Goal: Task Accomplishment & Management: Manage account settings

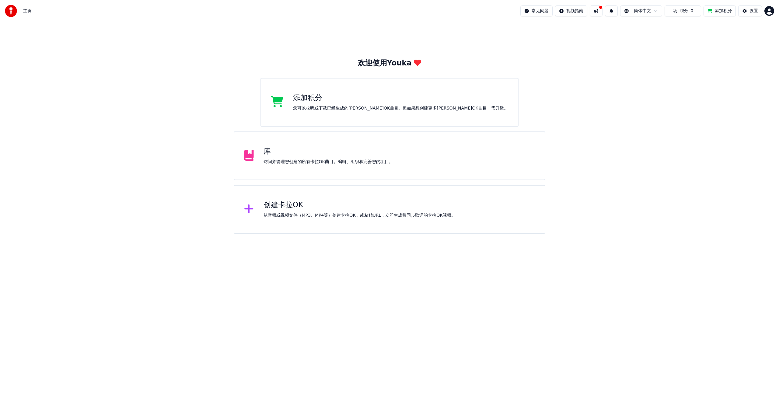
click at [653, 9] on html "主页 常见问题 视频指南 简体中文 积分 0 添加积分 设置 欢迎使用Youka 添加积分 您可以收听或下载已经生成的[PERSON_NAME]OK曲目。但如…" at bounding box center [389, 117] width 779 height 234
click at [645, 170] on html "主页 常见问题 视频指南 简体中文 积分 0 添加积分 设置 欢迎使用Youka 添加积分 您可以收听或下载已经生成的[PERSON_NAME]OK曲目。但如…" at bounding box center [389, 117] width 779 height 234
click at [316, 208] on div "创建卡拉OK" at bounding box center [359, 205] width 192 height 10
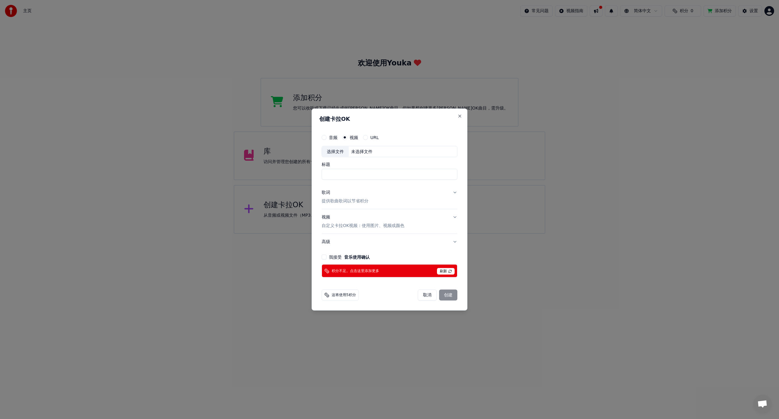
click at [367, 138] on button "URL" at bounding box center [365, 137] width 5 height 5
click at [365, 155] on input "text" at bounding box center [390, 151] width 136 height 12
click at [348, 137] on div "视频" at bounding box center [350, 136] width 16 height 5
click at [354, 138] on label "视频" at bounding box center [354, 137] width 9 height 4
click at [347, 138] on button "视频" at bounding box center [344, 136] width 5 height 5
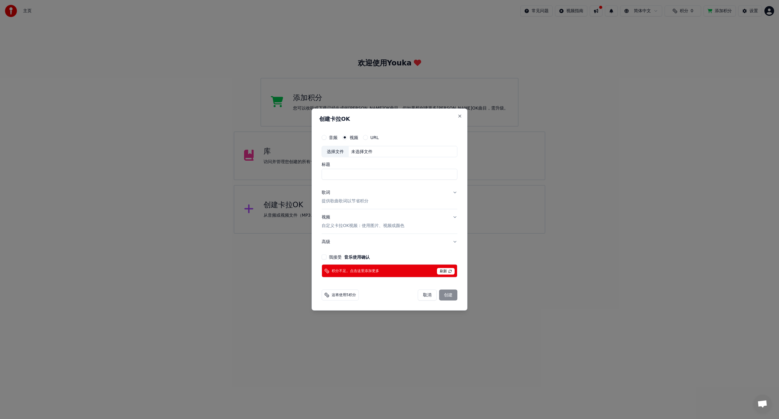
click at [353, 202] on p "提供歌曲歌词以节省积分" at bounding box center [345, 201] width 47 height 6
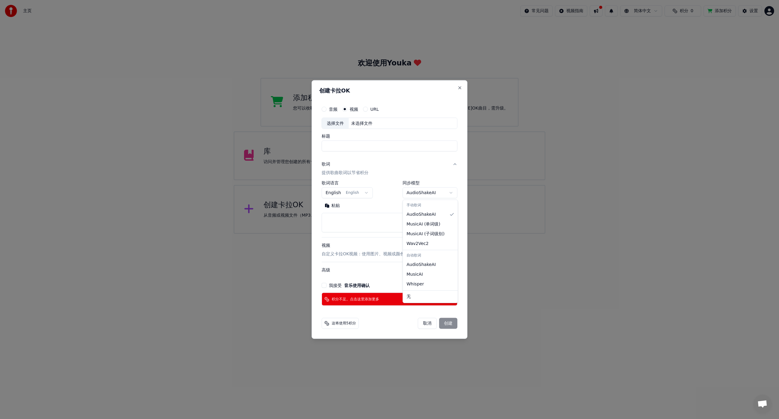
click at [422, 195] on body "**********" at bounding box center [389, 117] width 779 height 234
click at [385, 192] on body "**********" at bounding box center [389, 117] width 779 height 234
click at [368, 190] on body "**********" at bounding box center [389, 117] width 779 height 234
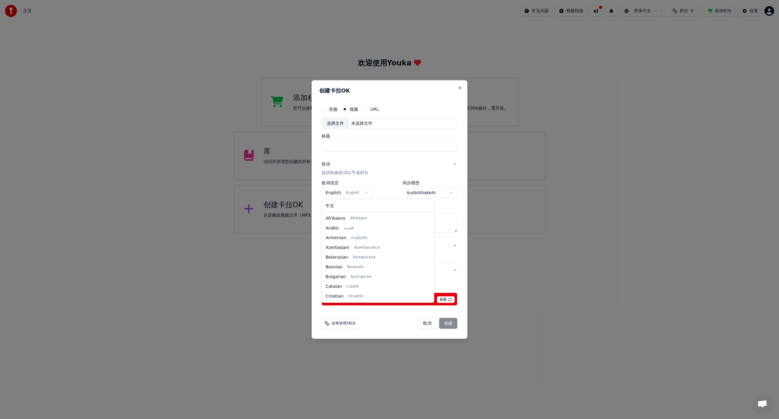
scroll to position [39, 0]
select select "**"
click at [460, 87] on button "Close" at bounding box center [459, 87] width 5 height 5
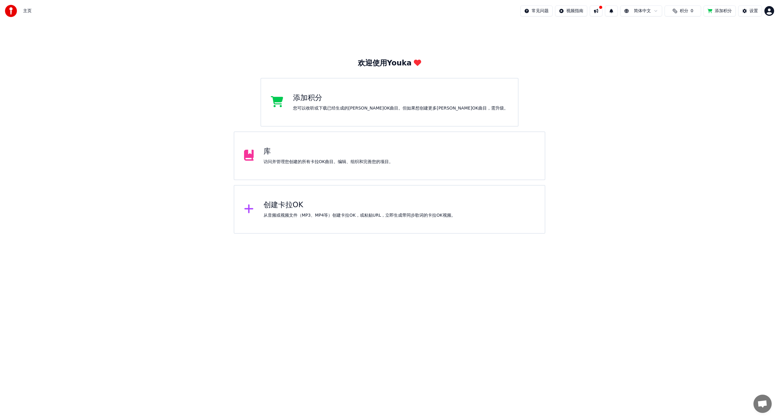
click at [320, 162] on div "访问并管理您创建的所有卡拉OK曲目。编辑、组织和完善您的项目。" at bounding box center [328, 162] width 130 height 6
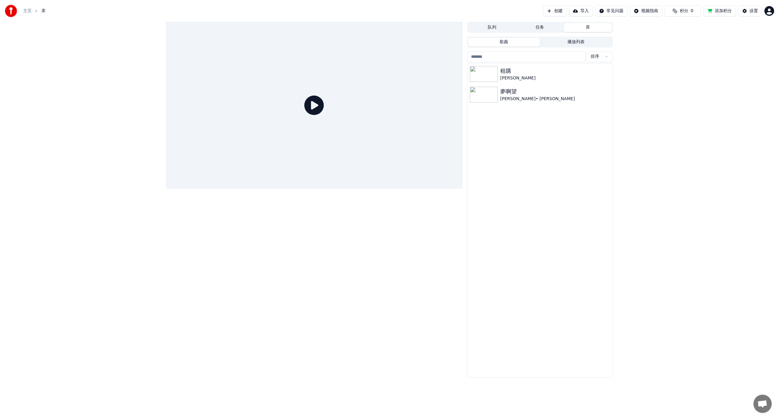
click at [538, 27] on button "任务" at bounding box center [540, 27] width 48 height 9
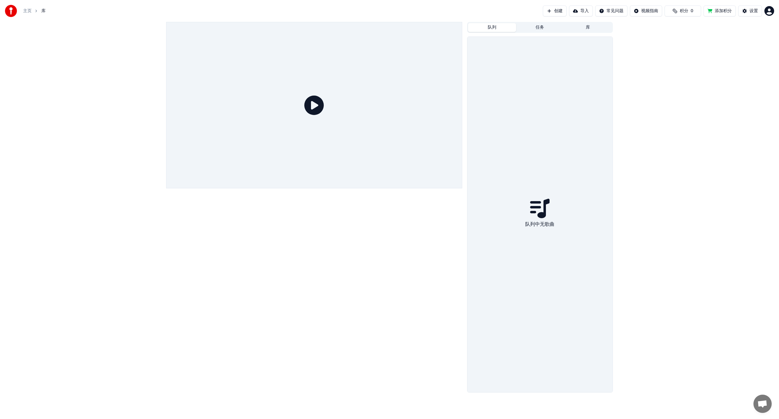
click at [500, 27] on button "队列" at bounding box center [492, 27] width 48 height 9
click at [541, 30] on button "任务" at bounding box center [540, 27] width 48 height 9
click at [578, 27] on button "库" at bounding box center [588, 27] width 48 height 9
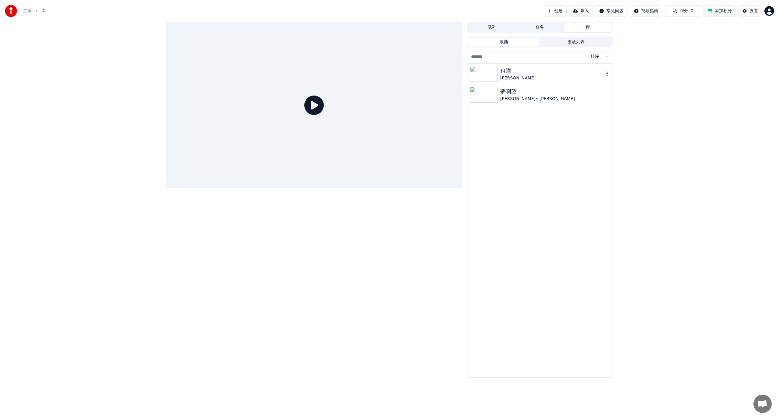
click at [517, 75] on div "[PERSON_NAME]" at bounding box center [552, 78] width 104 height 6
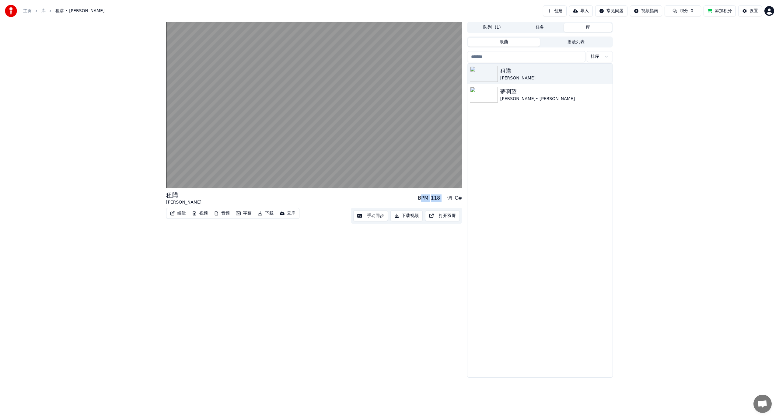
drag, startPoint x: 422, startPoint y: 198, endPoint x: 450, endPoint y: 197, distance: 27.7
click at [450, 197] on div "BPM 118 调 C#" at bounding box center [440, 197] width 44 height 7
click at [420, 198] on div "BPM" at bounding box center [423, 197] width 10 height 7
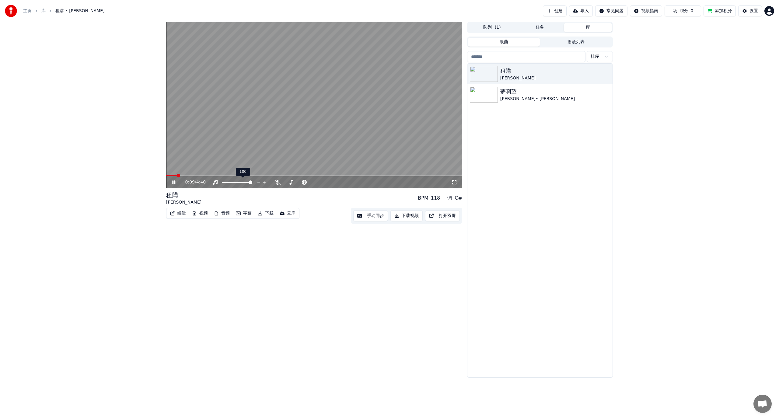
click at [238, 175] on div "100 100" at bounding box center [243, 172] width 14 height 9
click at [241, 174] on span at bounding box center [242, 176] width 4 height 4
click at [315, 182] on span at bounding box center [313, 182] width 4 height 4
click at [224, 214] on button "音频" at bounding box center [221, 213] width 21 height 9
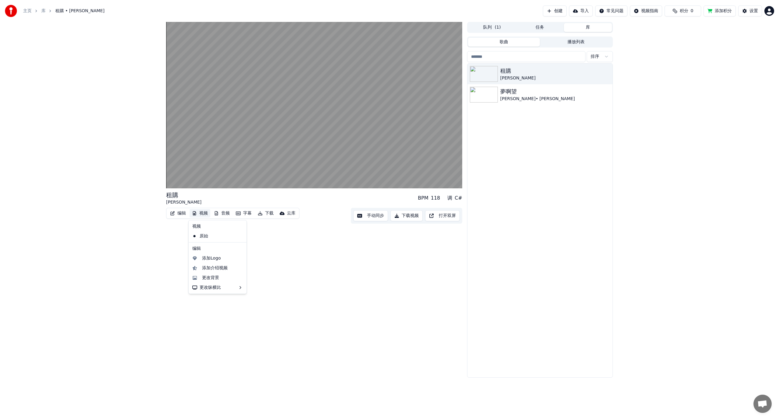
click at [202, 213] on button "视频" at bounding box center [200, 213] width 21 height 9
click at [180, 213] on button "编辑" at bounding box center [178, 213] width 21 height 9
click at [242, 303] on div "纯音乐 MDX-23C 主唱 MDX-23C 导入Stem 创建 MDX-23C 2积分 MDX-Net (带伴唱) 2积分 RoFormer (becrui…" at bounding box center [270, 281] width 121 height 122
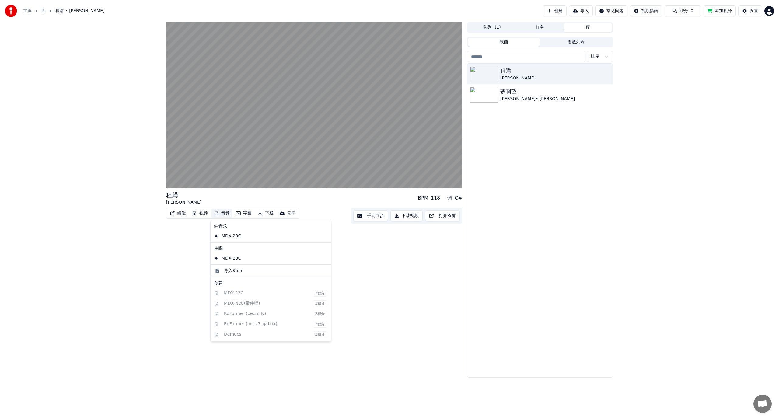
click at [247, 301] on div "纯音乐 MDX-23C 主唱 MDX-23C 导入Stem 创建 MDX-23C 2积分 MDX-Net (带伴唱) 2积分 RoFormer (becrui…" at bounding box center [270, 281] width 121 height 122
click at [380, 269] on div "租購 [PERSON_NAME] Xue BPM 118 调 C# 编辑 视频 音频 字幕 下载 云库 手动同步 下载视频 打开双屏" at bounding box center [314, 200] width 296 height 356
click at [680, 10] on span "积分" at bounding box center [684, 11] width 9 height 6
click at [685, 48] on button "刷新" at bounding box center [683, 45] width 24 height 11
click at [719, 11] on button "添加积分" at bounding box center [719, 10] width 32 height 11
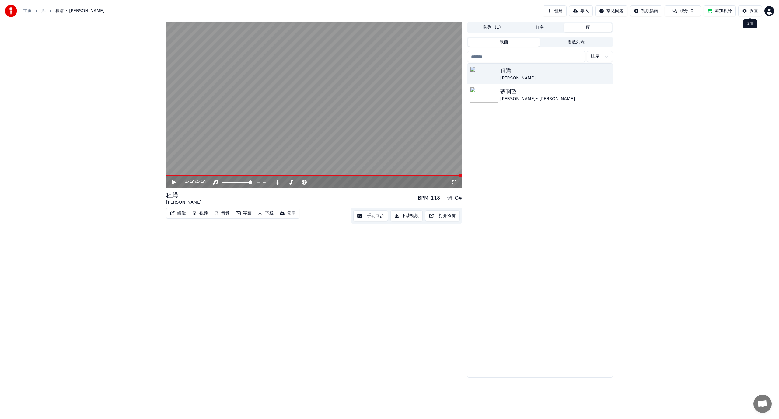
click at [748, 11] on button "设置" at bounding box center [750, 10] width 24 height 11
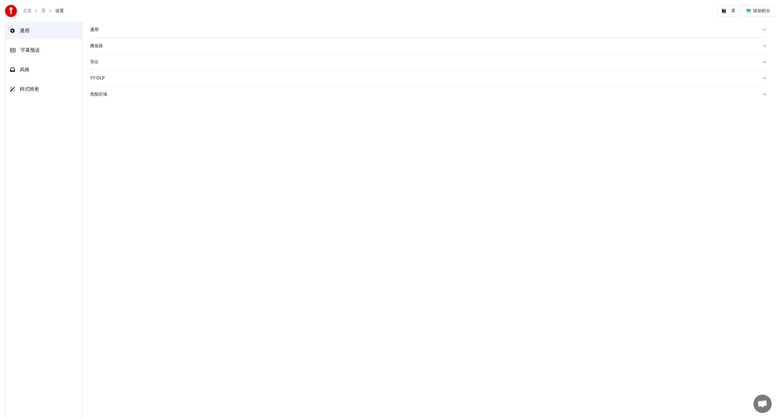
click at [51, 52] on button "字幕预设" at bounding box center [43, 50] width 77 height 17
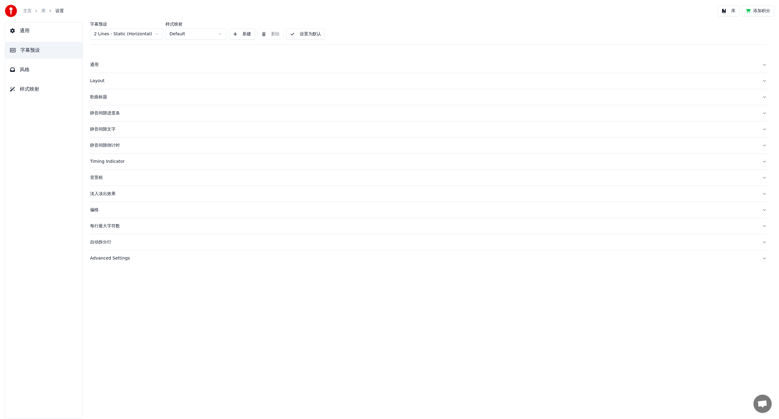
click at [38, 73] on button "风格" at bounding box center [43, 69] width 77 height 17
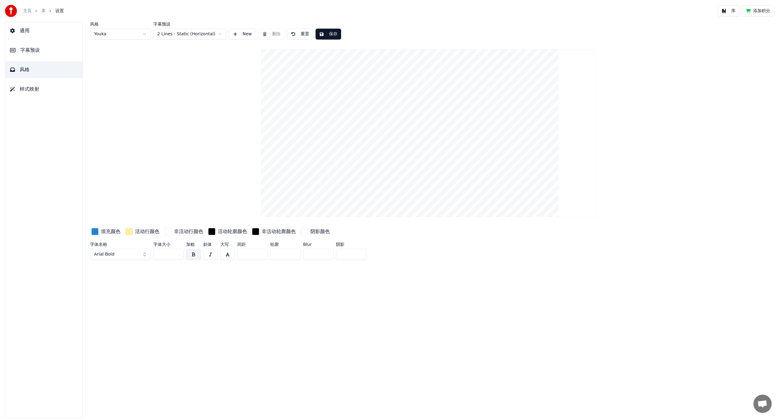
click at [135, 34] on html "主页 库 设置 库 添加积分 通用 字幕预设 风格 样式映射 风格 Youka 字幕预设 2 Lines - Static (Horizontal) New …" at bounding box center [389, 209] width 779 height 419
click at [135, 33] on html "主页 库 设置 库 添加积分 通用 字幕预设 风格 样式映射 风格 Youka 2 字幕预设 2 Lines - Static (Horizontal) Ne…" at bounding box center [389, 209] width 779 height 419
click at [135, 34] on html "主页 库 设置 库 添加积分 通用 字幕预设 风格 样式映射 风格 Youka 字幕预设 2 Lines - Static (Horizontal) New …" at bounding box center [389, 209] width 779 height 419
click at [134, 33] on html "主页 库 设置 库 添加积分 通用 字幕预设 风格 样式映射 风格 Youka 3 字幕预设 2 Lines - Static (Horizontal) Ne…" at bounding box center [389, 209] width 779 height 419
click at [137, 35] on html "主页 库 设置 库 添加积分 通用 字幕预设 风格 样式映射 风格 Youka 字幕预设 2 Lines - Static (Horizontal) New …" at bounding box center [389, 209] width 779 height 419
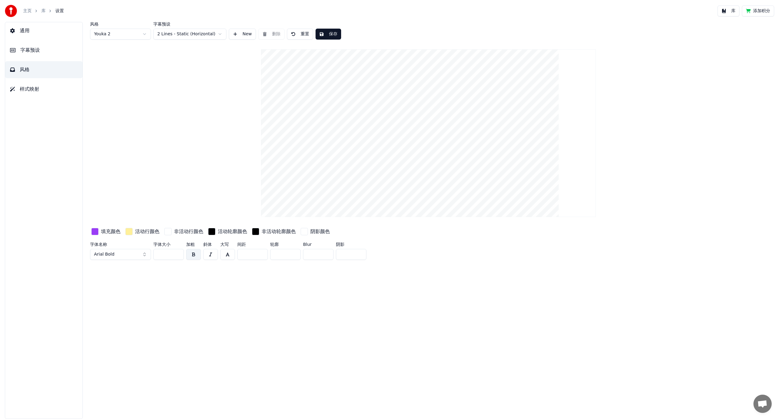
click at [132, 37] on html "主页 库 设置 库 添加积分 通用 字幕预设 风格 样式映射 风格 Youka 2 字幕预设 2 Lines - Static (Horizontal) Ne…" at bounding box center [389, 209] width 779 height 419
click at [191, 36] on html "主页 库 设置 库 添加积分 通用 字幕预设 风格 样式映射 风格 Youka 字幕预设 2 Lines - Static (Horizontal) New …" at bounding box center [389, 209] width 779 height 419
click at [193, 37] on html "主页 库 设置 库 添加积分 通用 字幕预设 风格 样式映射 风格 Youka 字幕预设 2 Lines - Dynamic (Horizontal) New…" at bounding box center [389, 209] width 779 height 419
click at [192, 31] on html "主页 库 设置 库 添加积分 通用 字幕预设 风格 样式映射 风格 Youka 字幕预设 4 Lines (Horizontal) New 删除 重置 保存 …" at bounding box center [389, 209] width 779 height 419
click at [138, 254] on button "Arial Bold" at bounding box center [120, 254] width 61 height 11
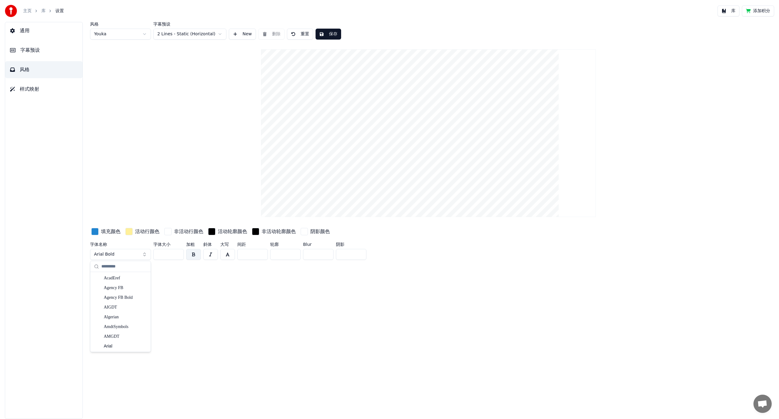
click at [144, 256] on button "Arial Bold" at bounding box center [120, 254] width 61 height 11
click at [211, 293] on div "风格 Youka 字幕预设 2 Lines - Static (Horizontal) New 删除 重置 保存 填充颜色 活动行颜色 非活动行颜色 活动轮廓…" at bounding box center [428, 220] width 701 height 397
click at [142, 151] on div "风格 Youka 字幕预设 2 Lines - Static (Horizontal) New 删除 重置 保存 填充颜色 活动行颜色 非活动行颜色 活动轮廓…" at bounding box center [428, 142] width 677 height 240
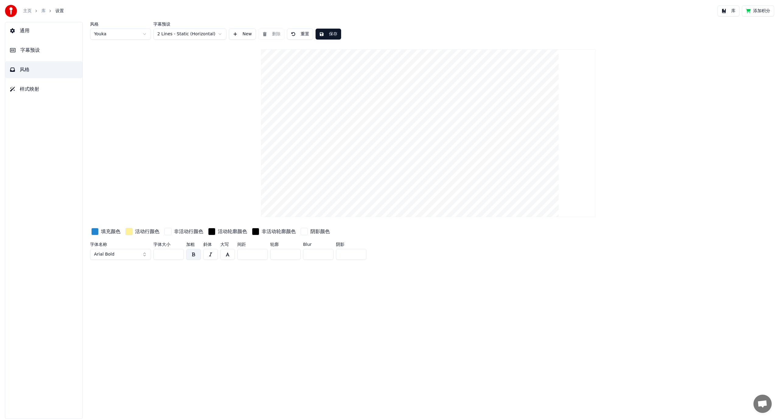
click at [47, 32] on button "通用" at bounding box center [43, 30] width 77 height 17
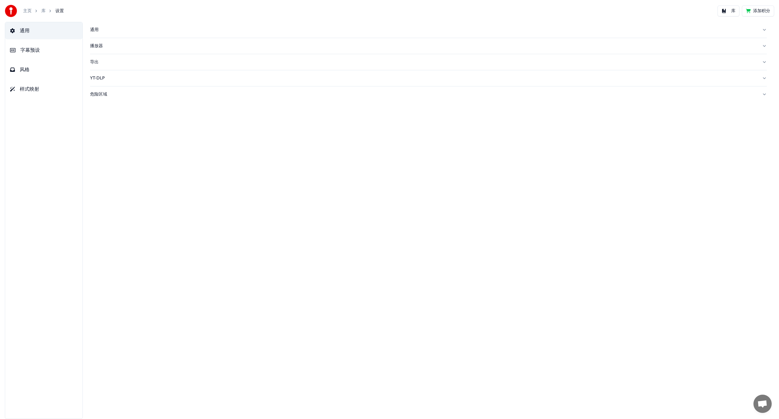
click at [28, 10] on link "主页" at bounding box center [27, 11] width 9 height 6
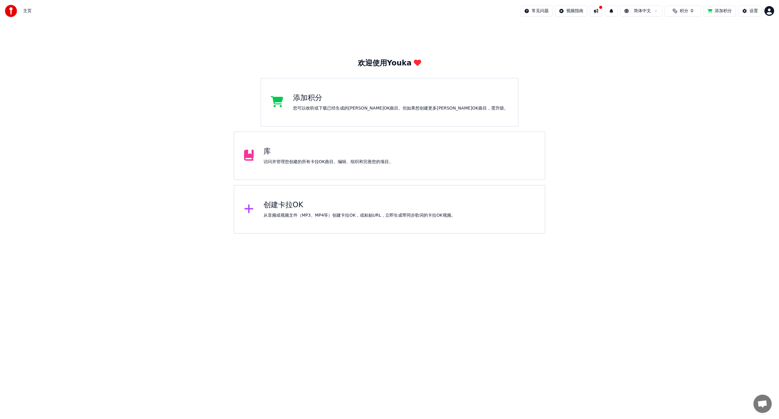
click at [350, 107] on div "您可以收听或下载已经生成的[PERSON_NAME]OK曲目。但如果想创建更多[PERSON_NAME]OK曲目，需升级。" at bounding box center [400, 108] width 215 height 6
